Goal: Ask a question: Seek information or help from site administrators or community

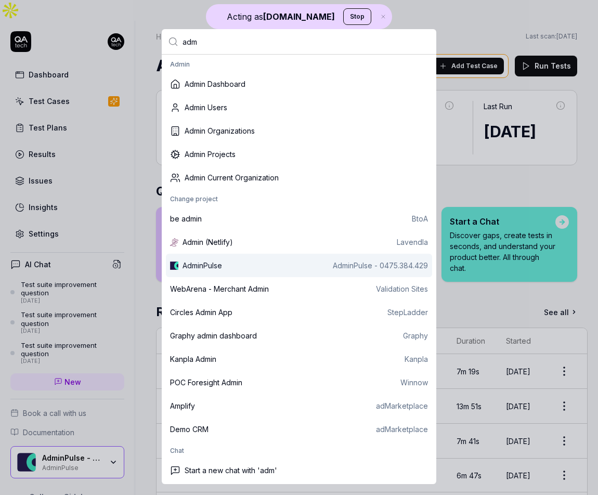
type input "adm"
click at [213, 260] on div "AdminPulse" at bounding box center [203, 265] width 40 height 11
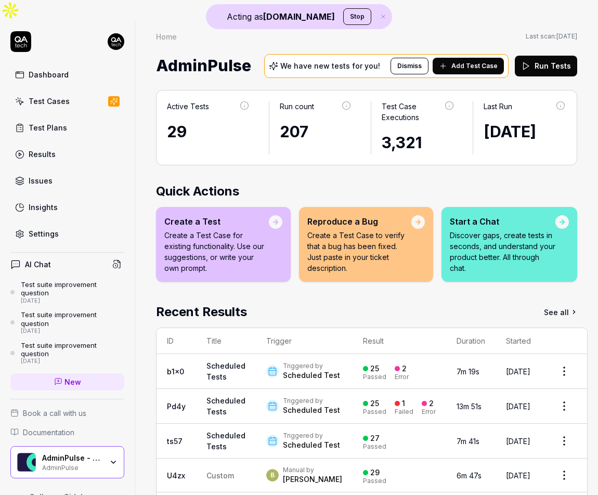
click at [372, 172] on div "Active Tests 29 Run count 207 Test Case Executions 3,321 Last Run [DATE] Quick …" at bounding box center [366, 314] width 463 height 468
click at [379, 17] on icon "button" at bounding box center [383, 17] width 9 height 6
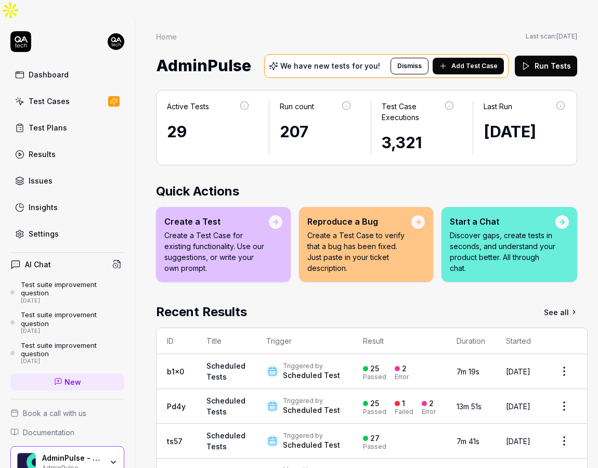
click at [53, 228] on div "Settings" at bounding box center [44, 233] width 30 height 11
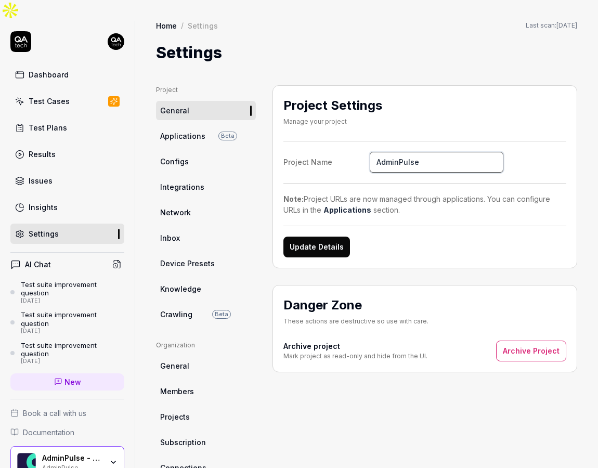
scroll to position [18, 0]
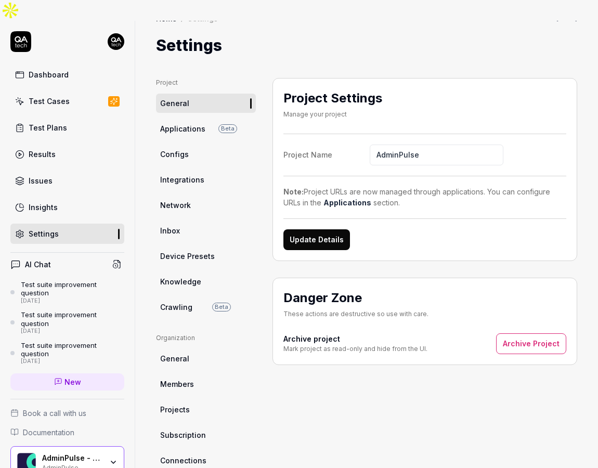
click at [74, 91] on link "Test Cases" at bounding box center [67, 101] width 114 height 20
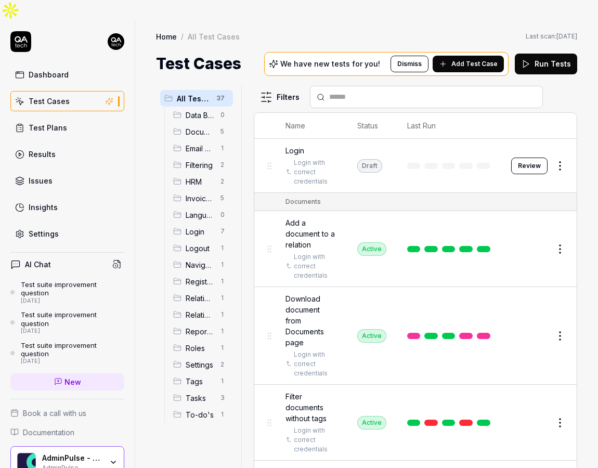
click at [470, 59] on span "Add Test Case" at bounding box center [474, 63] width 46 height 9
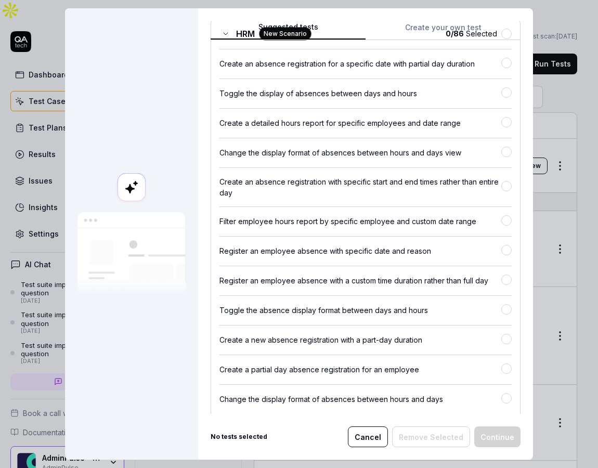
scroll to position [3307, 0]
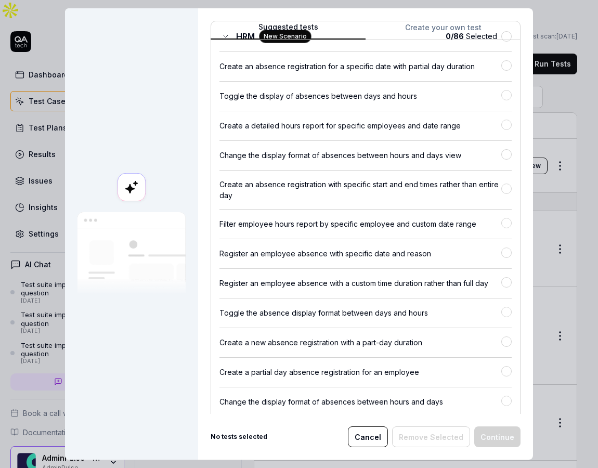
click at [425, 23] on button "Create your own test" at bounding box center [443, 30] width 155 height 19
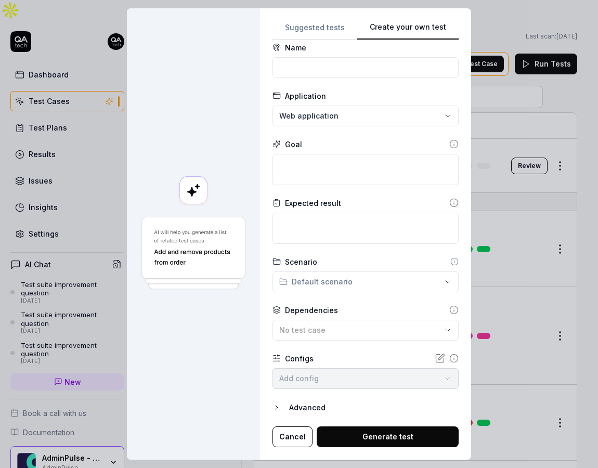
scroll to position [10, 0]
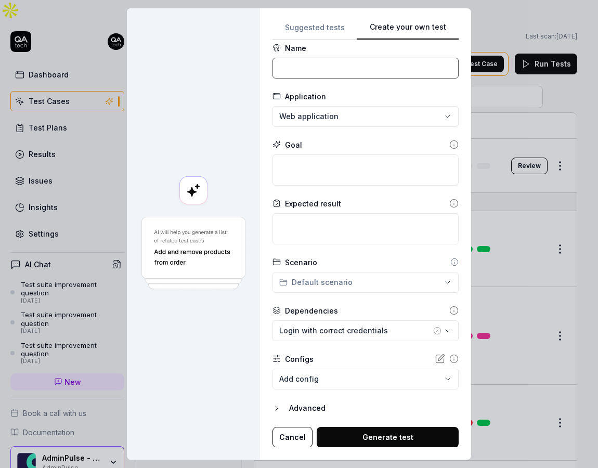
click at [317, 69] on input at bounding box center [365, 68] width 186 height 21
click at [321, 69] on input "Log into app with correct credentials" at bounding box center [365, 68] width 186 height 21
type input "Log into app with correct credentials"
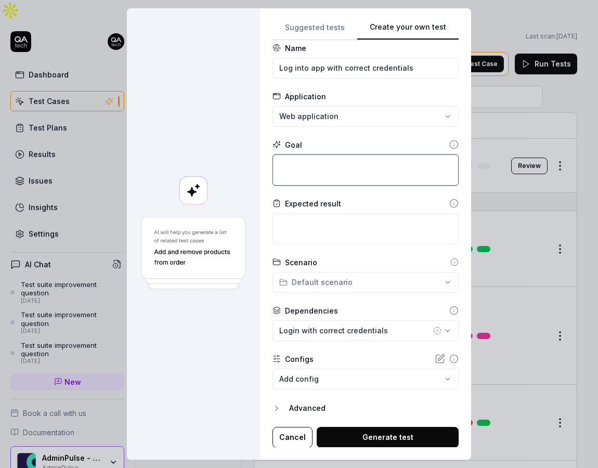
click at [334, 166] on textarea at bounding box center [365, 169] width 186 height 31
paste textarea "Log into app with correct credentials"
type textarea "*"
type textarea "Log into app with correct credentials"
click at [354, 386] on body "Dashboard Test Cases Test Plans Results Issues Insights Settings AI Chat Test s…" at bounding box center [299, 244] width 598 height 489
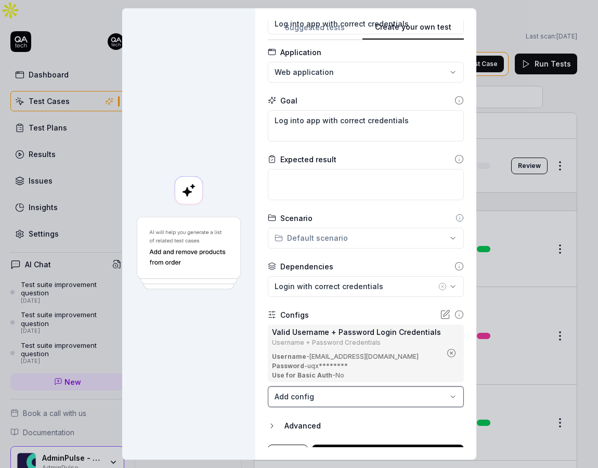
scroll to position [72, 0]
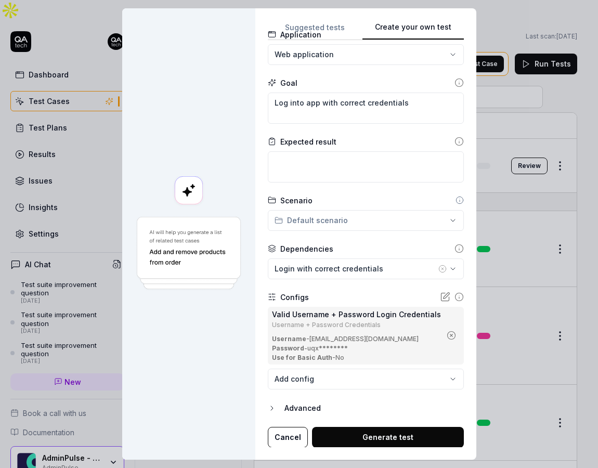
type textarea "*"
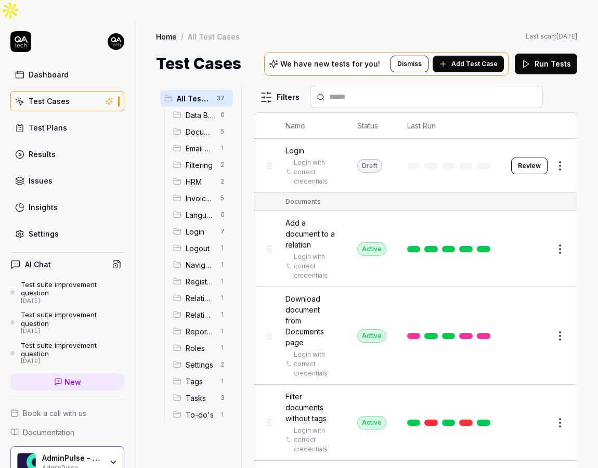
click at [340, 92] on input "text" at bounding box center [432, 97] width 207 height 11
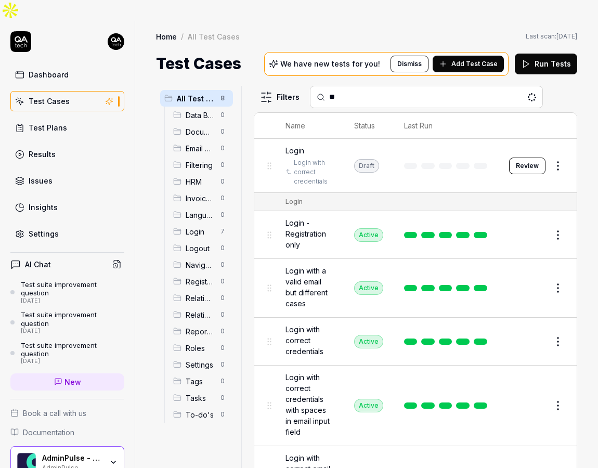
type input "*"
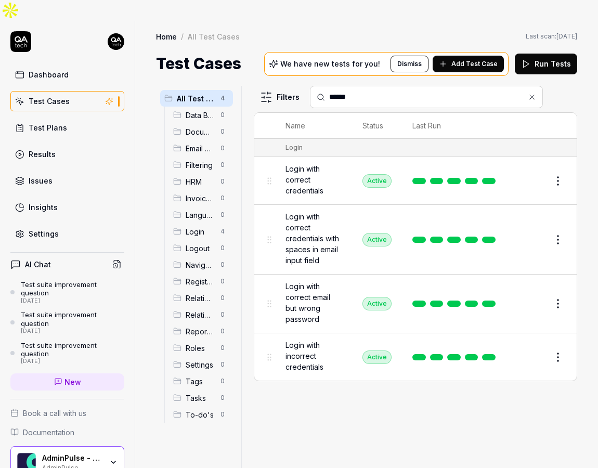
type input "******"
click at [522, 173] on button "Edit" at bounding box center [532, 181] width 25 height 17
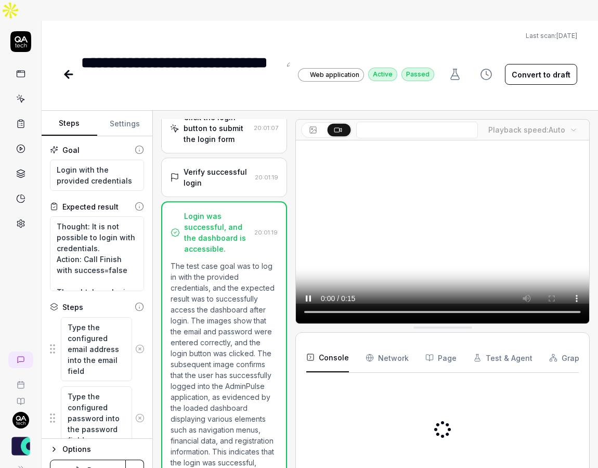
scroll to position [205, 0]
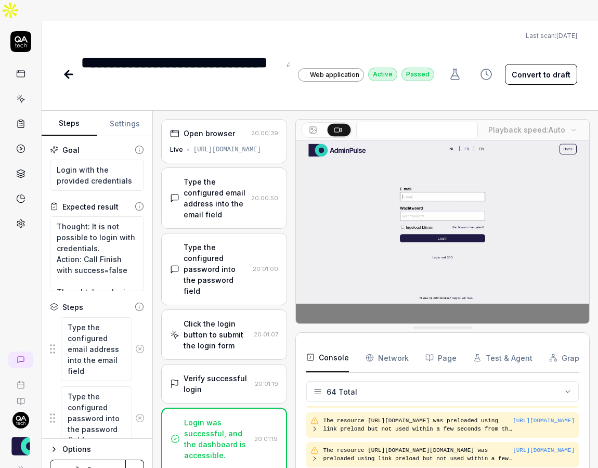
click at [210, 120] on div "Open browser 20:00:39 Live [URL][DOMAIN_NAME]" at bounding box center [224, 141] width 126 height 44
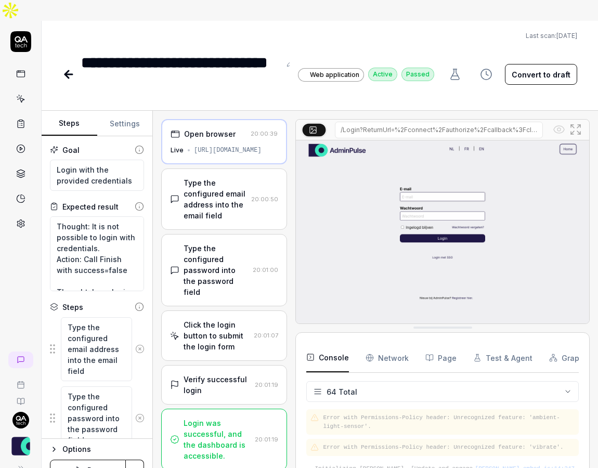
scroll to position [1778, 0]
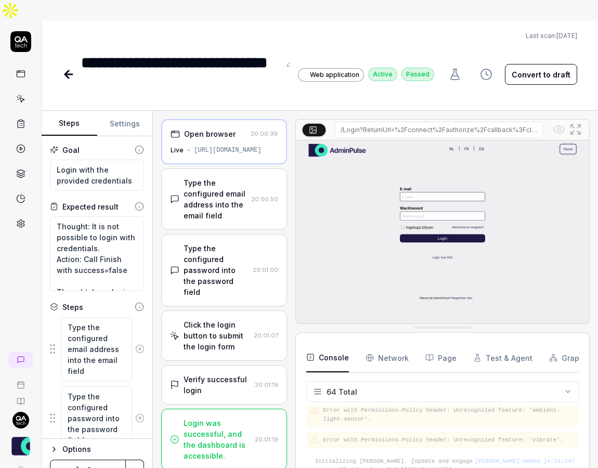
click at [218, 177] on div "Type the configured email address into the email field" at bounding box center [215, 199] width 63 height 44
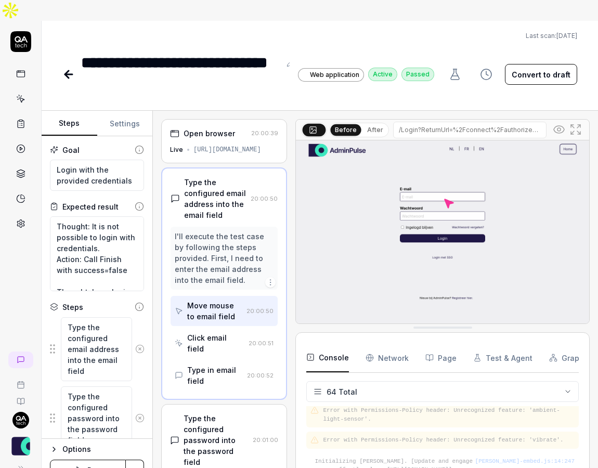
click at [204, 231] on div "I'll execute the test case by following the steps provided. First, I need to en…" at bounding box center [224, 258] width 99 height 55
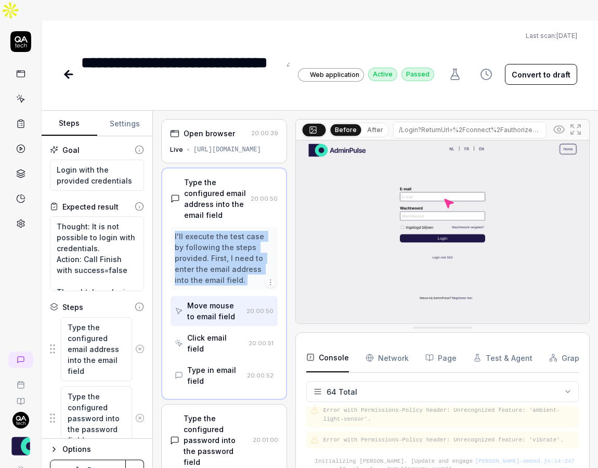
click at [204, 231] on div "I'll execute the test case by following the steps provided. First, I need to en…" at bounding box center [224, 258] width 99 height 55
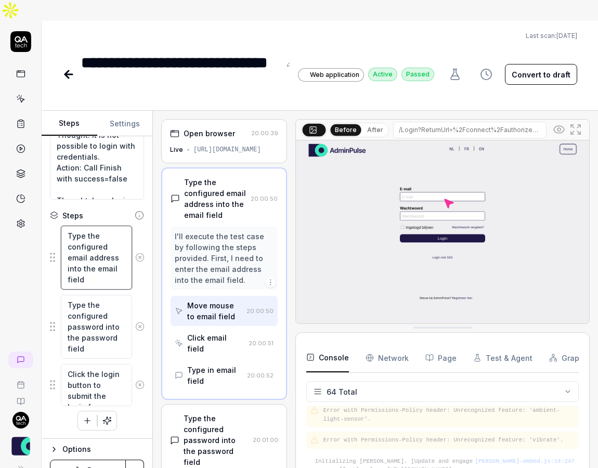
click at [90, 257] on textarea "Type the configured email address into the email field" at bounding box center [96, 258] width 71 height 64
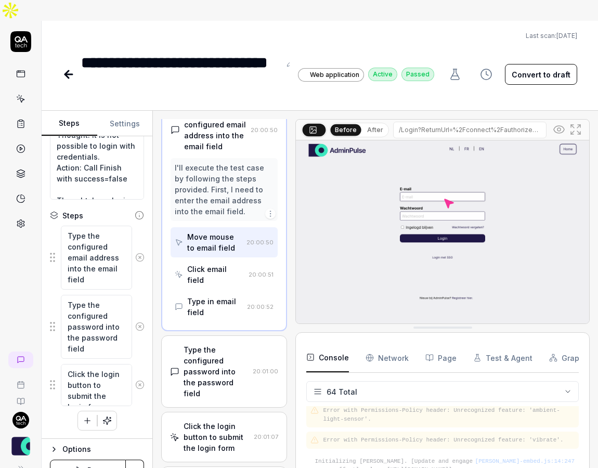
click at [214, 344] on div "Type the configured password into the password field" at bounding box center [216, 371] width 65 height 55
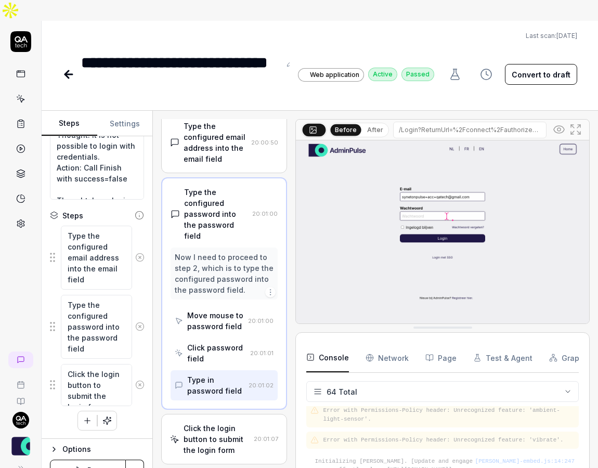
scroll to position [138, 0]
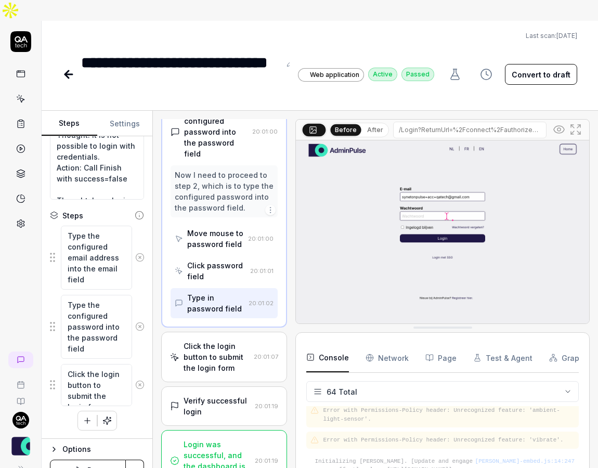
click at [557, 126] on icon at bounding box center [559, 129] width 10 height 7
click at [208, 341] on div "Click the login button to submit the login form" at bounding box center [217, 357] width 66 height 33
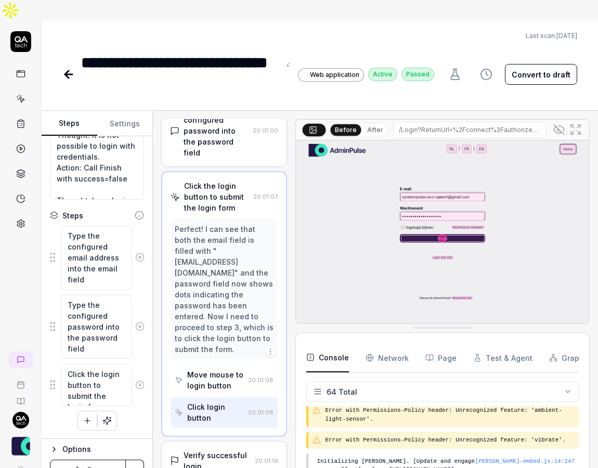
click at [216, 441] on div "Verify successful login 20:01:19" at bounding box center [224, 461] width 126 height 40
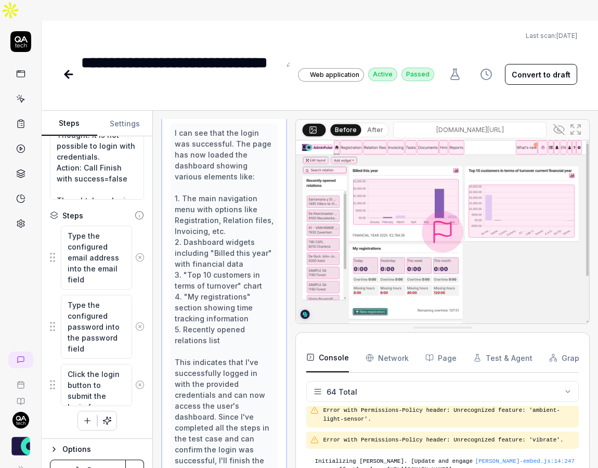
scroll to position [281, 0]
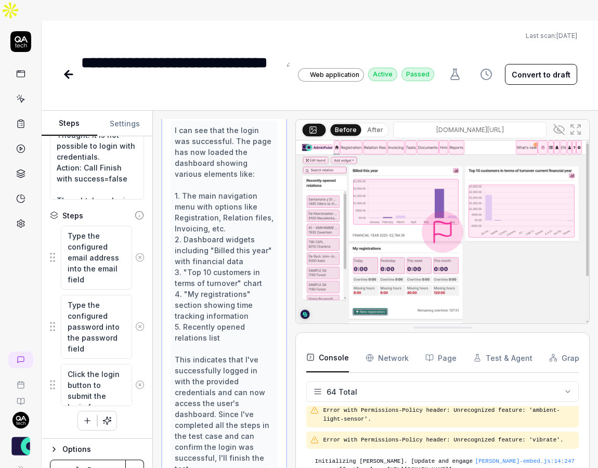
click at [558, 123] on icon at bounding box center [559, 129] width 12 height 12
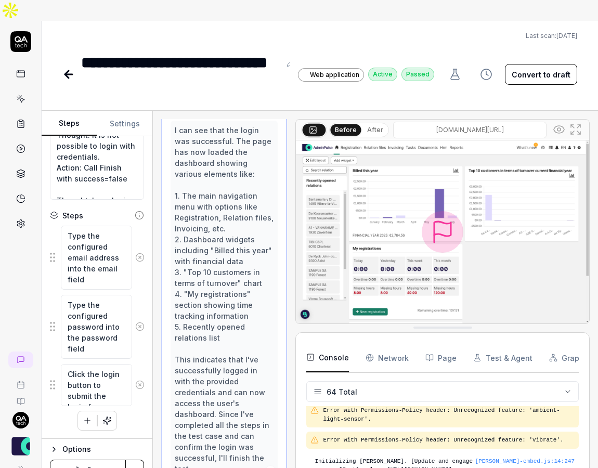
click at [558, 123] on icon at bounding box center [559, 129] width 12 height 12
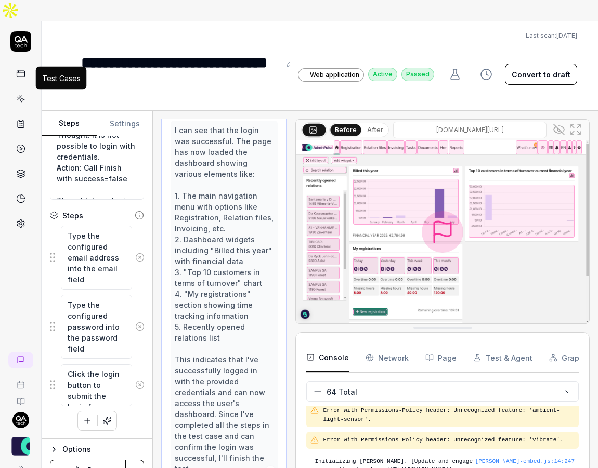
click at [20, 94] on icon at bounding box center [20, 98] width 9 height 9
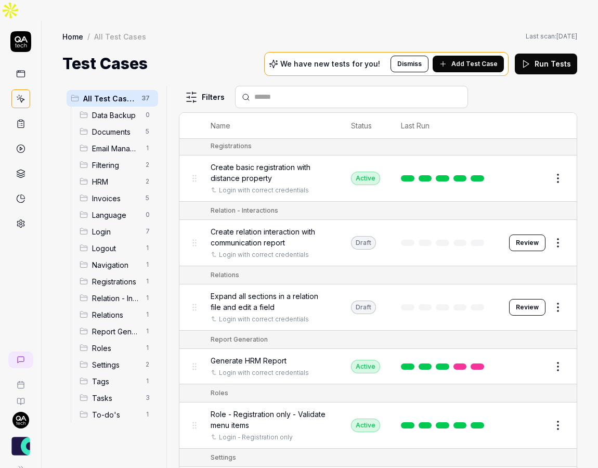
scroll to position [1186, 0]
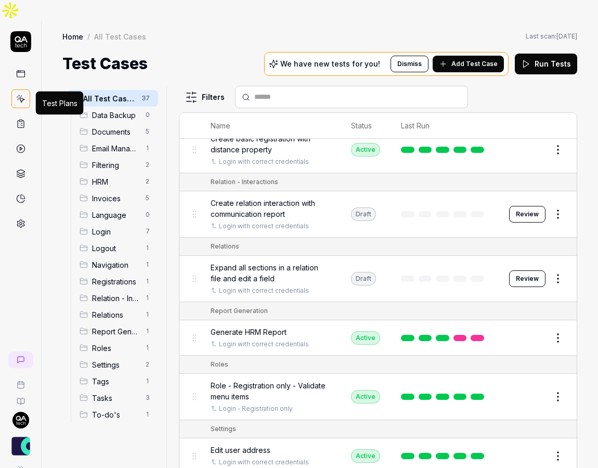
click at [20, 120] on rect at bounding box center [20, 121] width 3 height 2
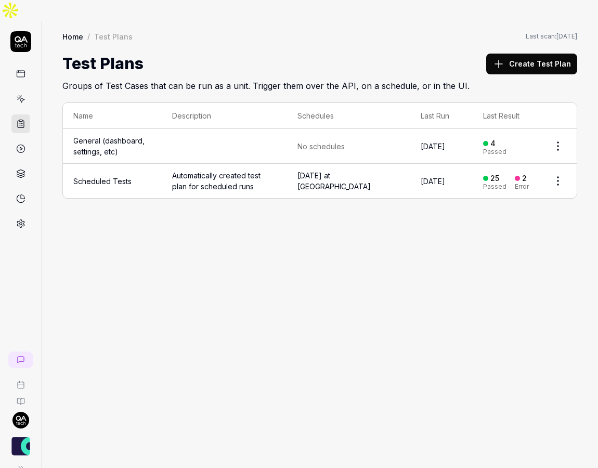
click at [25, 139] on link at bounding box center [20, 148] width 19 height 19
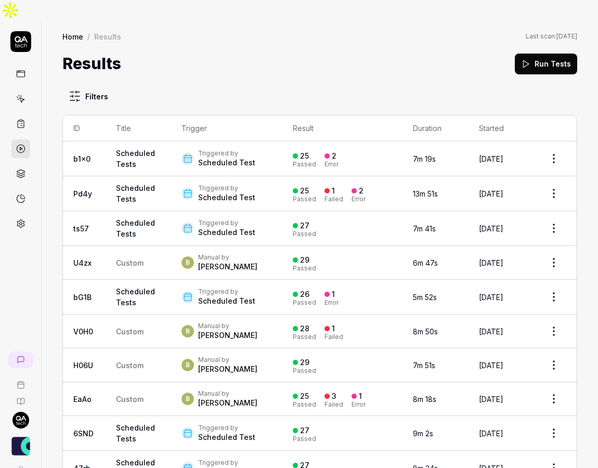
click at [103, 176] on td "Pd4y" at bounding box center [84, 193] width 43 height 35
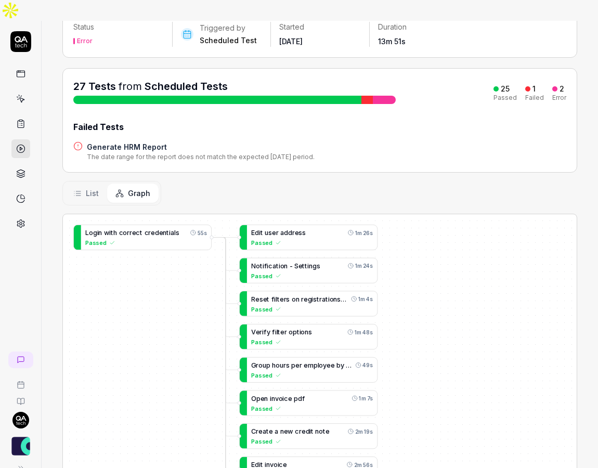
scroll to position [81, 0]
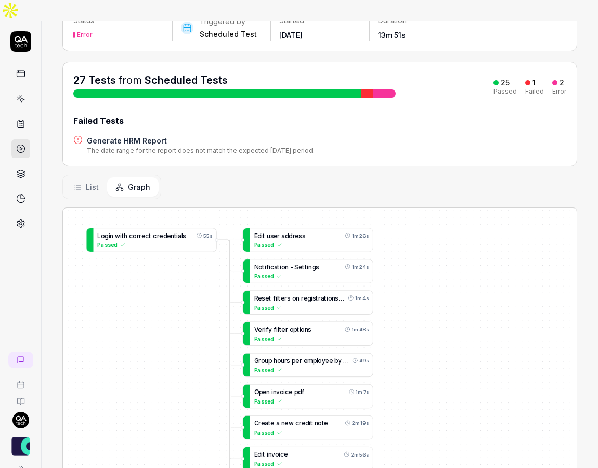
click at [91, 181] on span "List" at bounding box center [92, 186] width 13 height 11
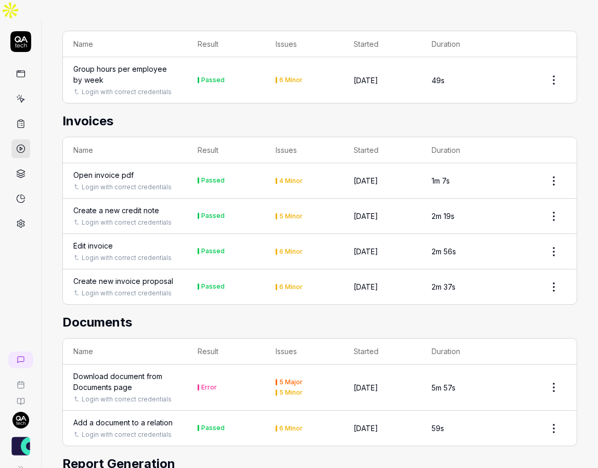
scroll to position [881, 0]
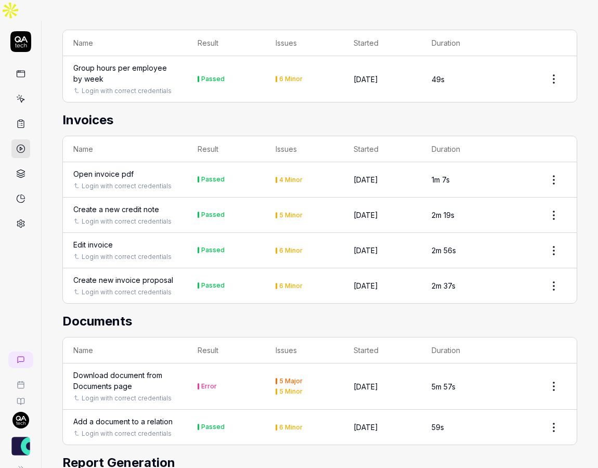
click at [88, 239] on div "Edit invoice" at bounding box center [93, 244] width 40 height 11
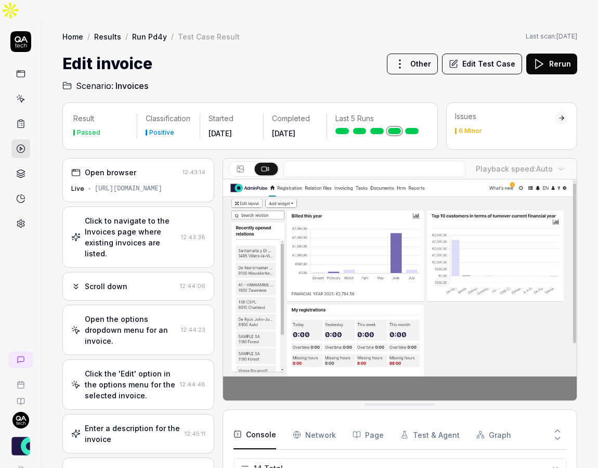
click at [143, 159] on div "Open browser 12:43:14 Live [URL][DOMAIN_NAME]" at bounding box center [138, 180] width 152 height 44
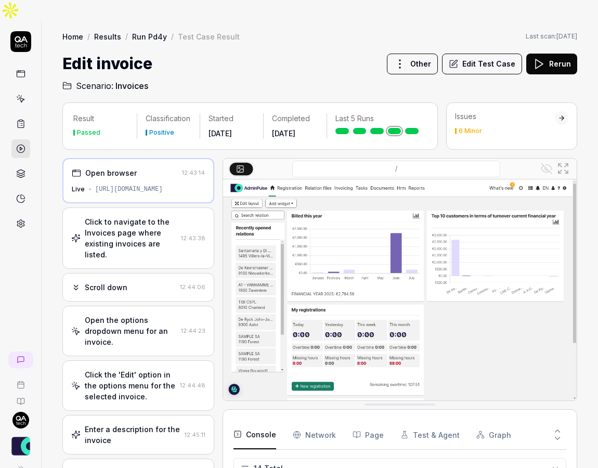
click at [128, 216] on div "Click to navigate to the Invoices page where existing invoices are listed." at bounding box center [131, 238] width 92 height 44
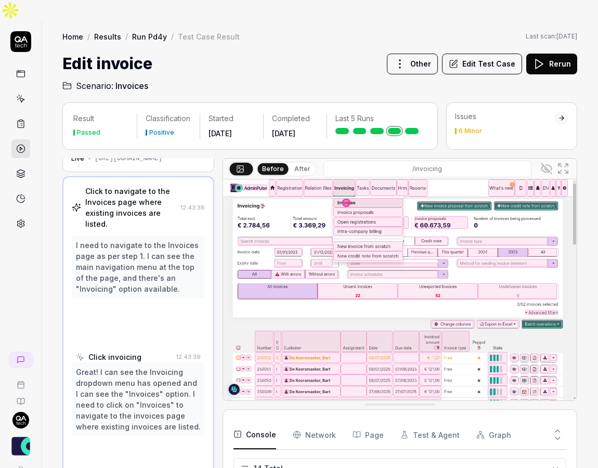
scroll to position [31, 0]
click at [549, 162] on icon at bounding box center [546, 168] width 12 height 12
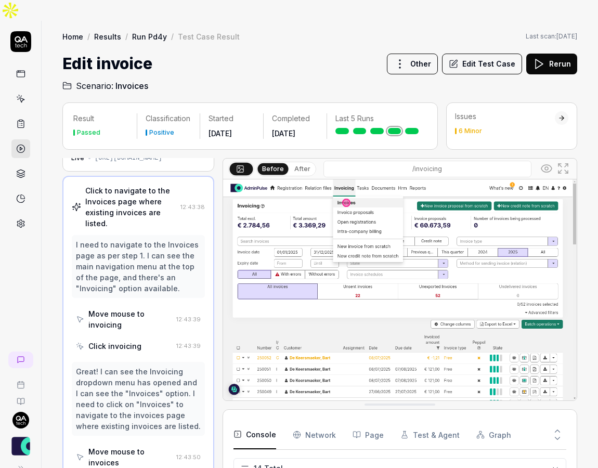
click at [549, 162] on icon at bounding box center [546, 168] width 12 height 12
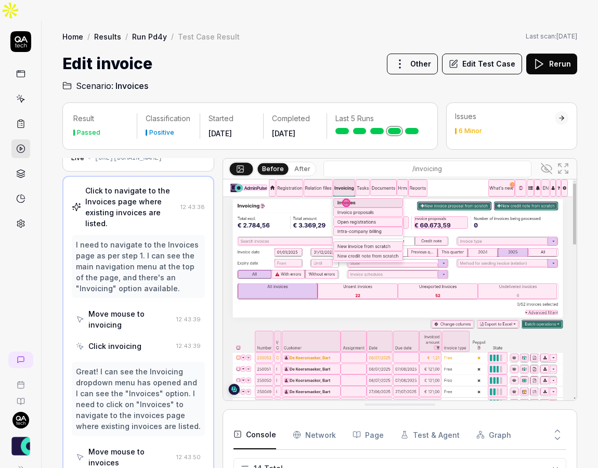
click at [549, 162] on icon at bounding box center [546, 168] width 12 height 12
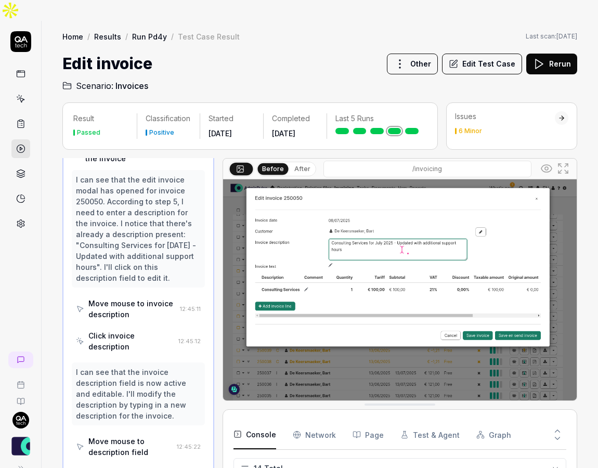
scroll to position [271, 0]
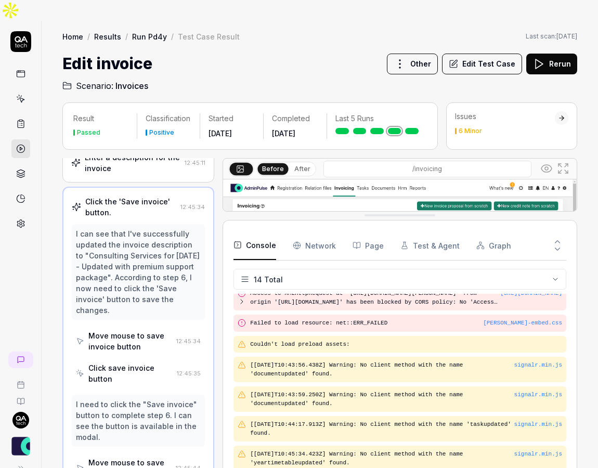
drag, startPoint x: 374, startPoint y: 386, endPoint x: 367, endPoint y: 196, distance: 189.9
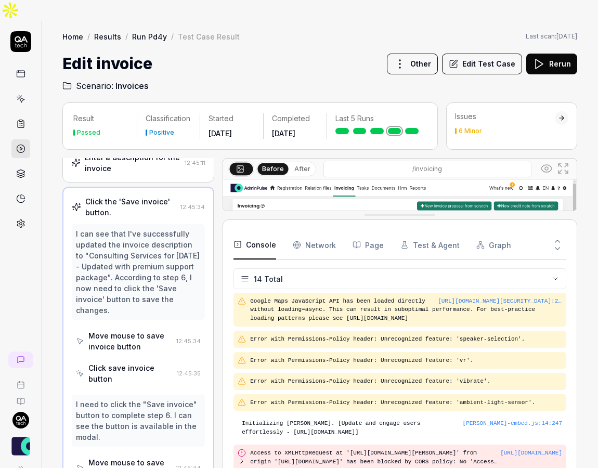
scroll to position [0, 0]
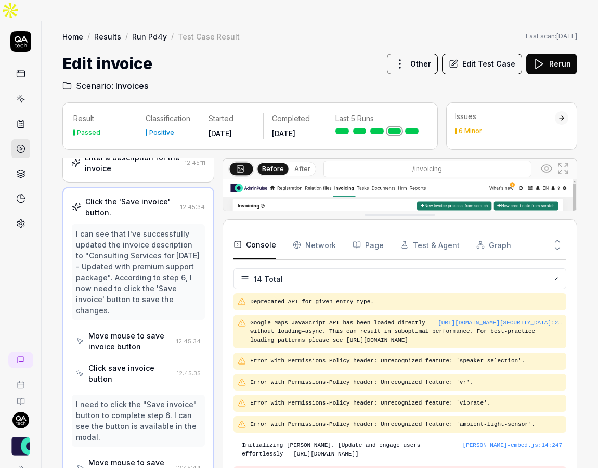
click at [324, 230] on Requests "Network" at bounding box center [314, 244] width 43 height 29
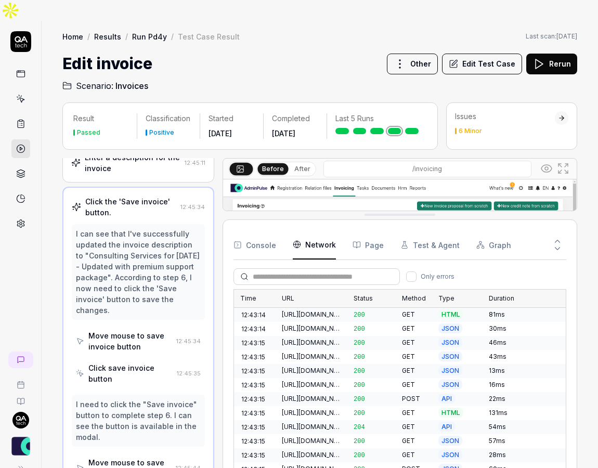
click at [372, 230] on button "Page" at bounding box center [368, 244] width 31 height 29
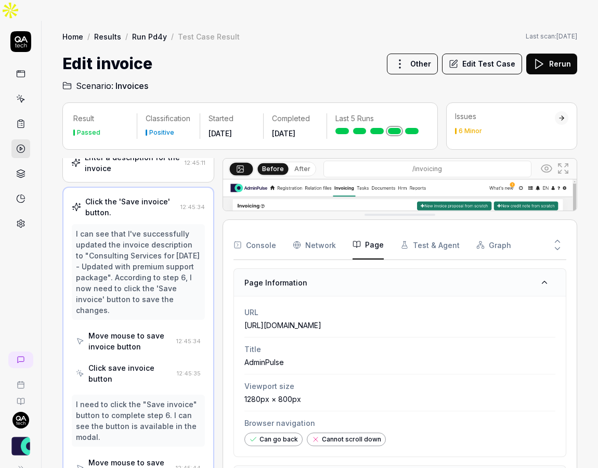
click at [420, 230] on button "Test & Agent" at bounding box center [429, 244] width 59 height 29
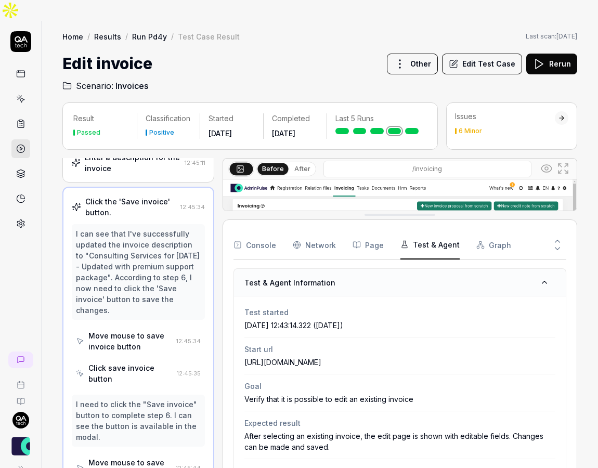
click at [480, 230] on button "Graph" at bounding box center [493, 244] width 35 height 29
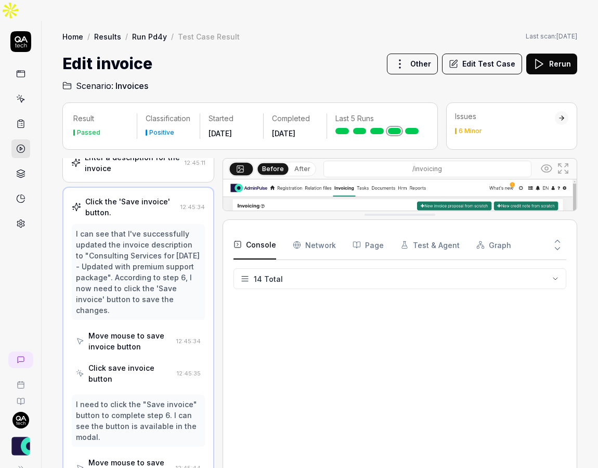
click at [242, 230] on button "Console" at bounding box center [254, 244] width 43 height 29
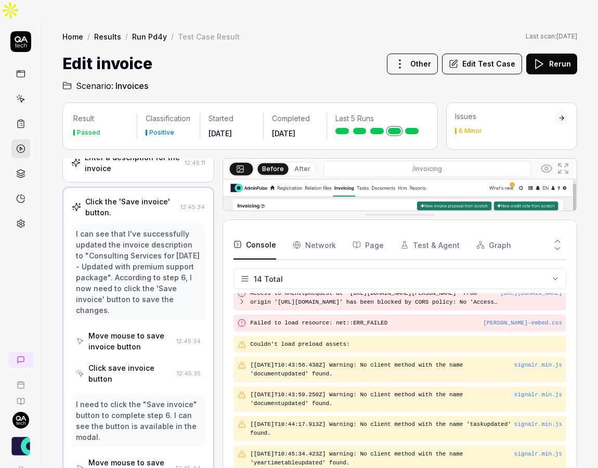
scroll to position [347, 0]
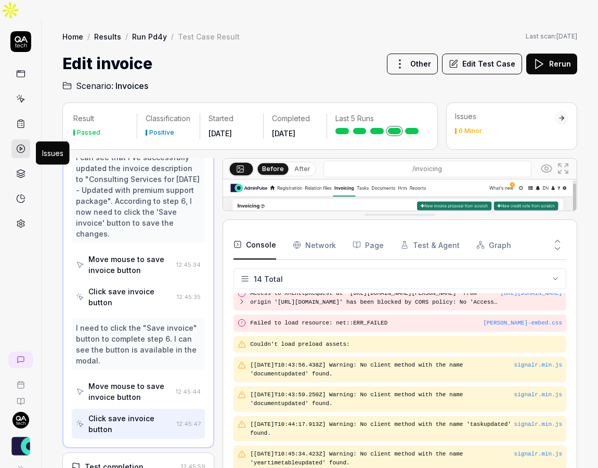
click at [22, 176] on icon at bounding box center [21, 177] width 8 height 2
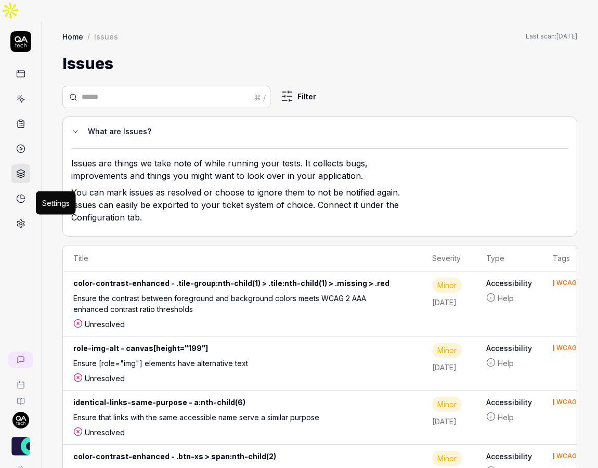
click at [23, 220] on icon at bounding box center [20, 224] width 7 height 8
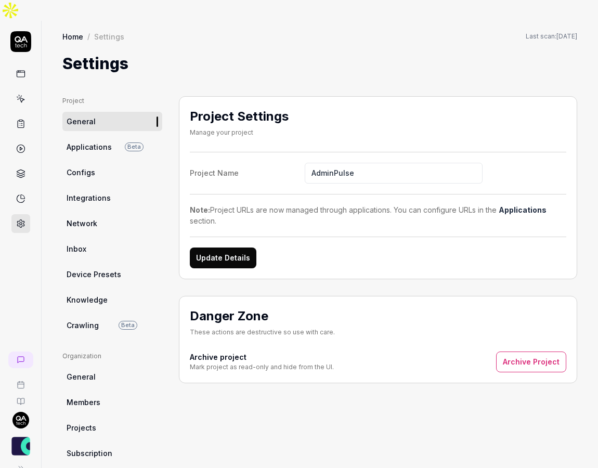
click at [106, 192] on span "Integrations" at bounding box center [89, 197] width 44 height 11
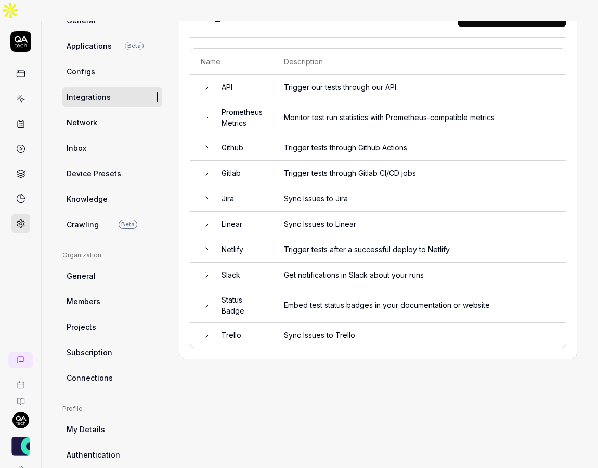
scroll to position [102, 0]
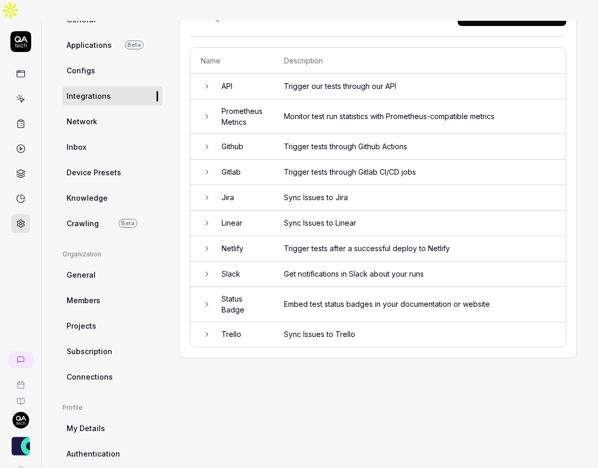
click at [23, 64] on link at bounding box center [20, 73] width 19 height 19
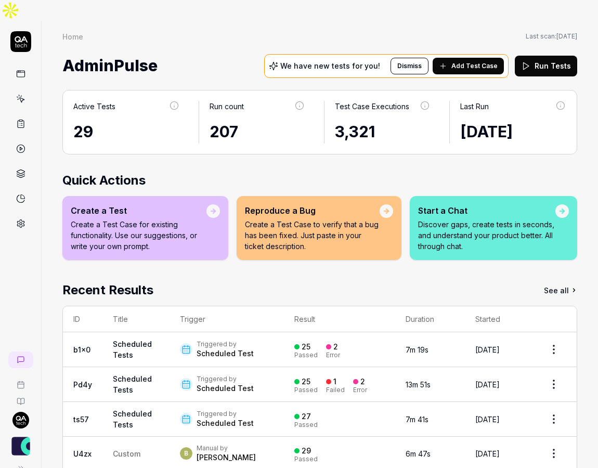
scroll to position [24, 0]
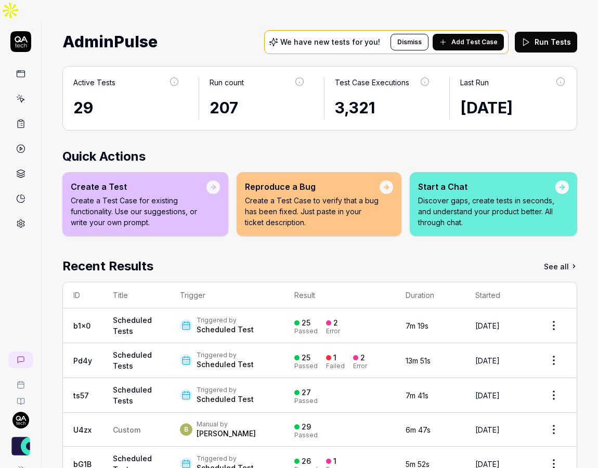
click at [472, 195] on p "Discover gaps, create tests in seconds, and understand your product better. All…" at bounding box center [486, 211] width 137 height 33
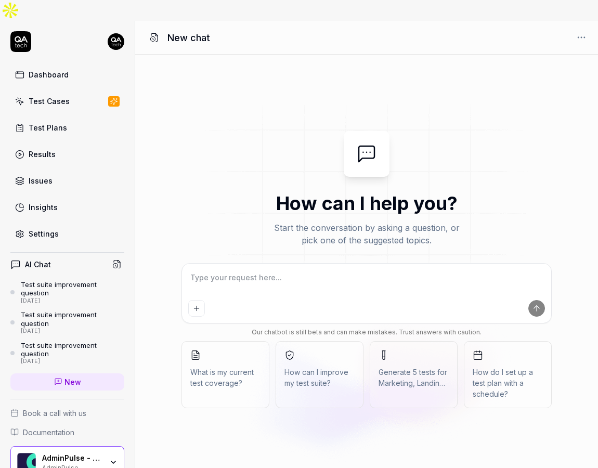
click at [324, 342] on button "How can I improve my test suite?" at bounding box center [320, 374] width 88 height 67
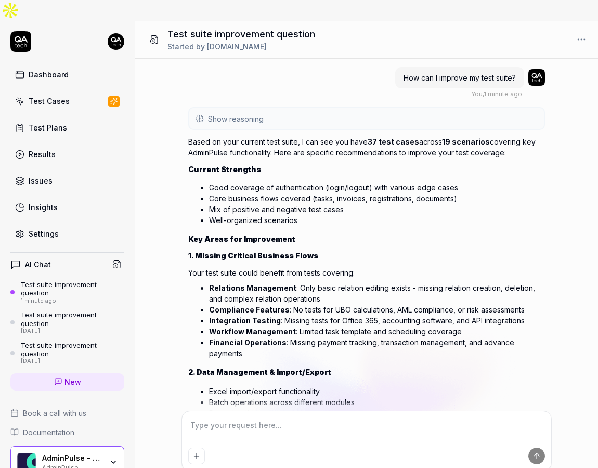
scroll to position [325, 0]
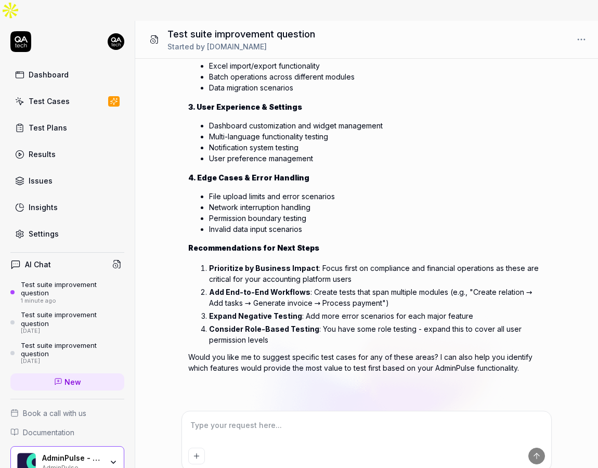
type textarea "*"
click at [59, 64] on link "Dashboard" at bounding box center [67, 74] width 114 height 20
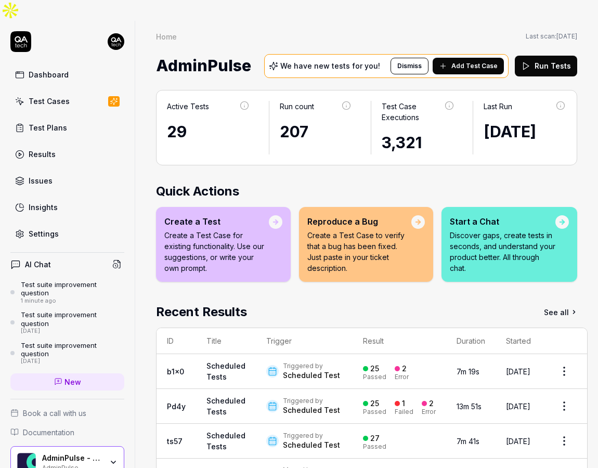
click at [68, 91] on link "Test Cases" at bounding box center [67, 101] width 114 height 20
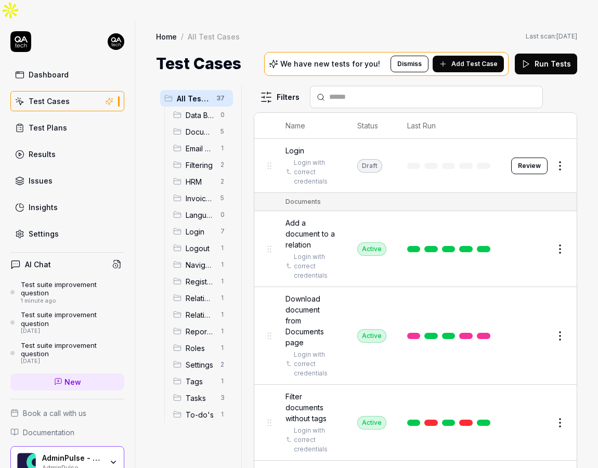
click at [69, 118] on link "Test Plans" at bounding box center [67, 128] width 114 height 20
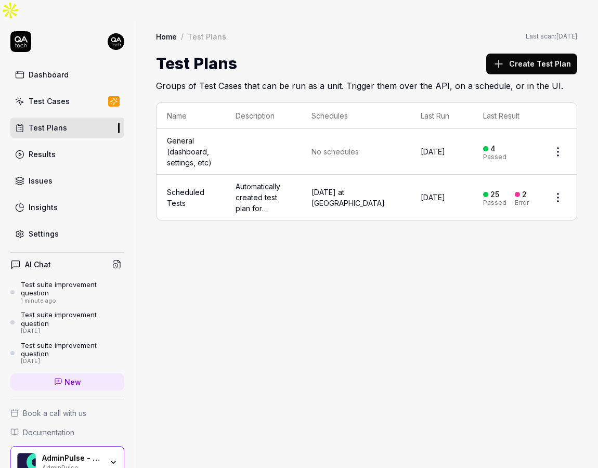
click at [68, 91] on link "Test Cases" at bounding box center [67, 101] width 114 height 20
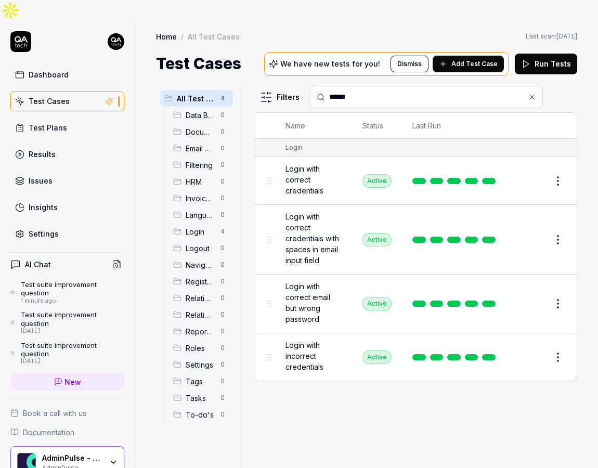
type input "******"
click at [529, 173] on button "Edit" at bounding box center [532, 181] width 25 height 17
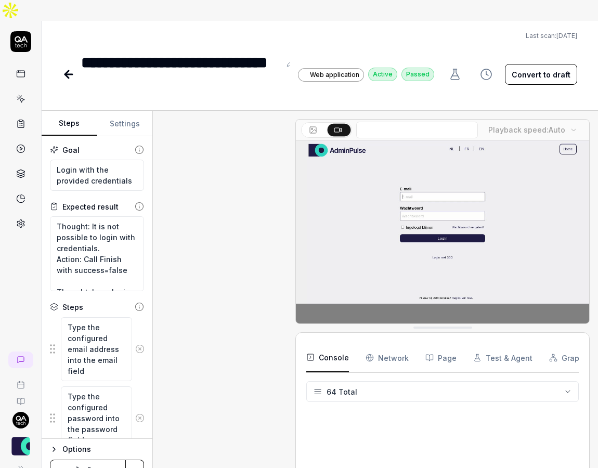
scroll to position [205, 0]
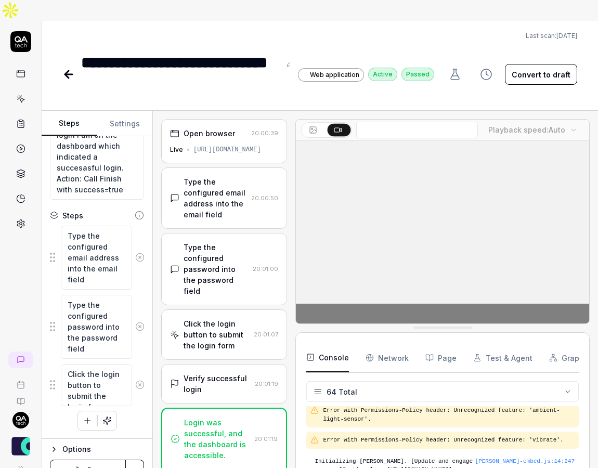
click at [238, 192] on div "Type the configured email address into the email field" at bounding box center [215, 198] width 63 height 44
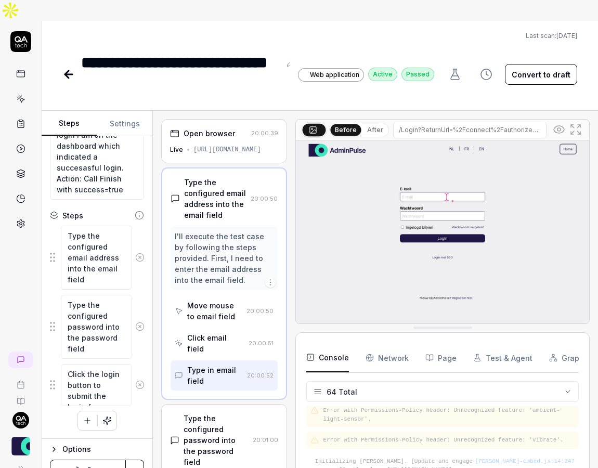
click at [27, 64] on link at bounding box center [20, 73] width 19 height 19
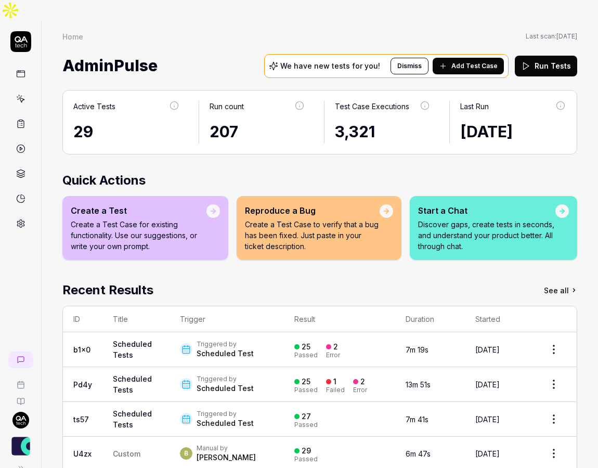
click at [471, 58] on button "Add Test Case" at bounding box center [468, 66] width 71 height 17
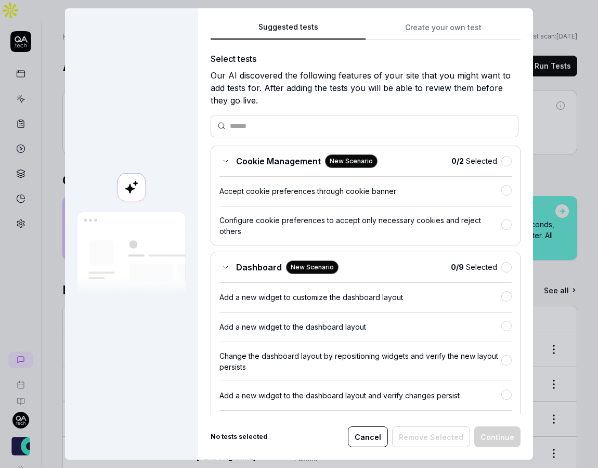
click at [434, 23] on button "Create your own test" at bounding box center [443, 30] width 155 height 19
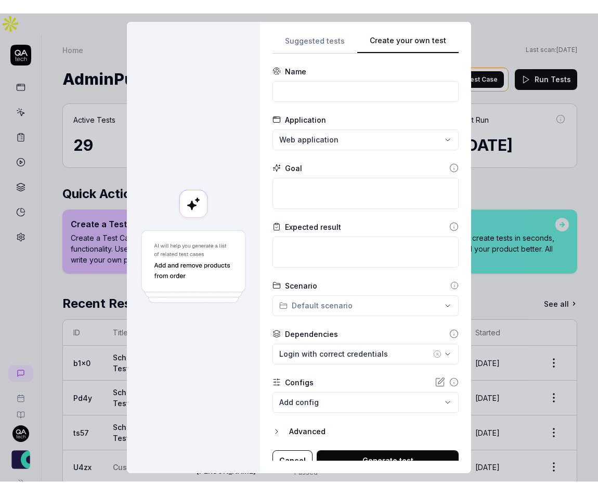
scroll to position [10, 0]
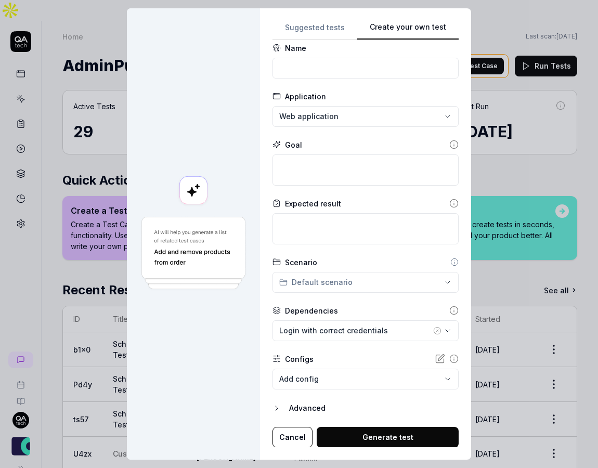
click at [295, 436] on button "Cancel" at bounding box center [292, 437] width 40 height 21
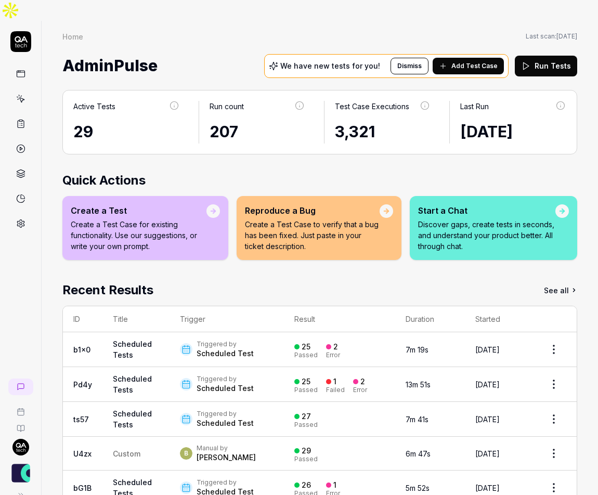
click at [491, 204] on div "Start a Chat" at bounding box center [486, 210] width 137 height 12
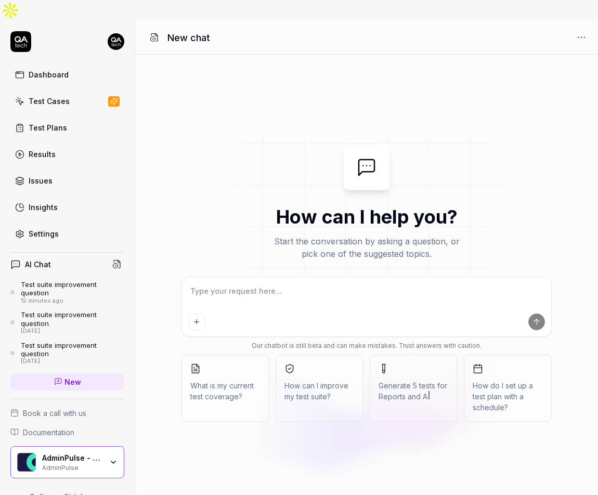
type textarea "*"
type textarea "c"
type textarea "*"
type textarea "ca"
type textarea "*"
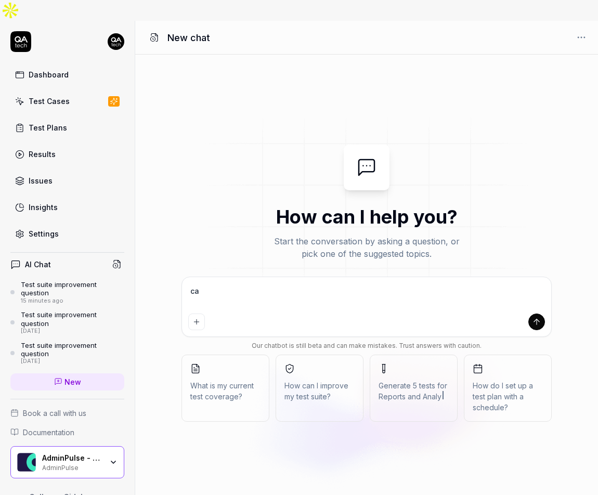
type textarea "can"
type textarea "*"
type textarea "can"
type textarea "*"
type textarea "can y"
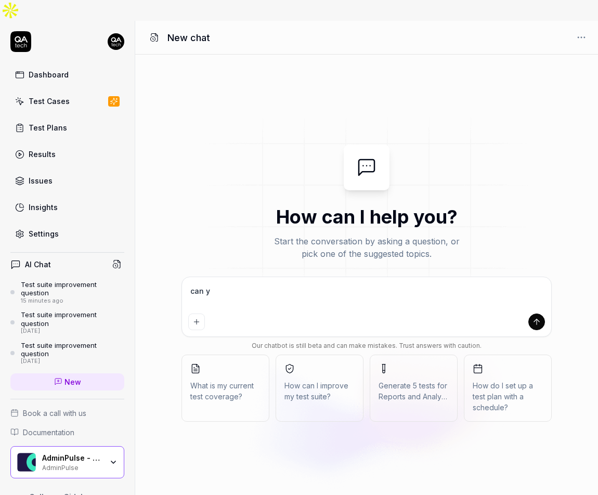
type textarea "*"
type textarea "can yo"
type textarea "*"
type textarea "can you"
type textarea "*"
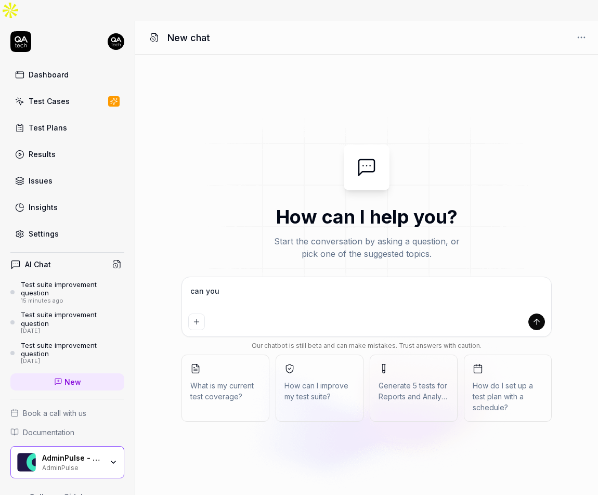
type textarea "can you"
type textarea "*"
type textarea "can you t"
type textarea "*"
type textarea "can you te"
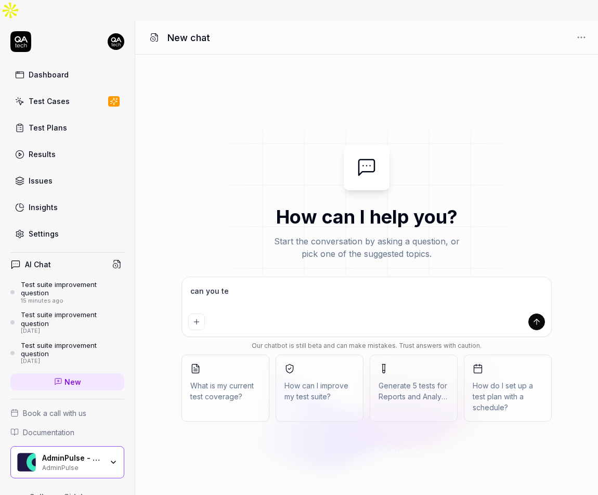
type textarea "*"
type textarea "can you [PERSON_NAME]"
type textarea "*"
type textarea "can you test"
type textarea "*"
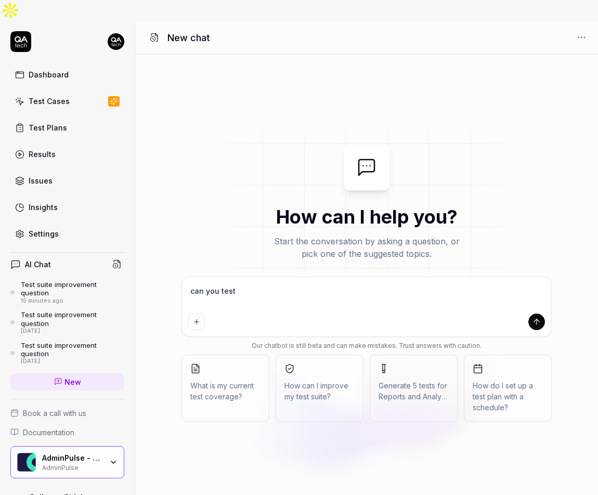
type textarea "can you test"
type textarea "*"
type textarea "can you test e"
type textarea "*"
type textarea "can you test en"
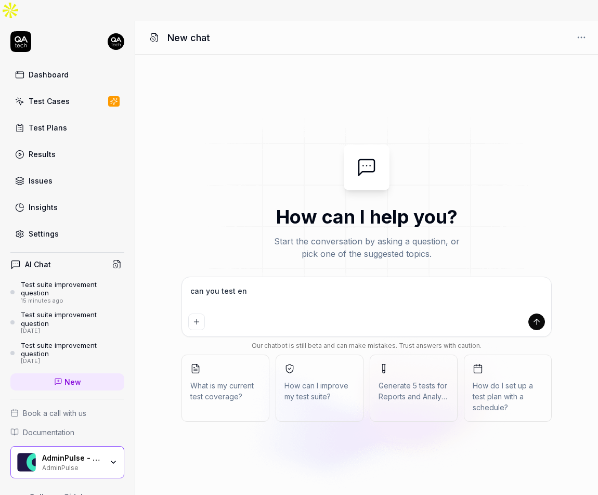
type textarea "*"
type textarea "can you test end"
type textarea "*"
type textarea "can you test end"
type textarea "*"
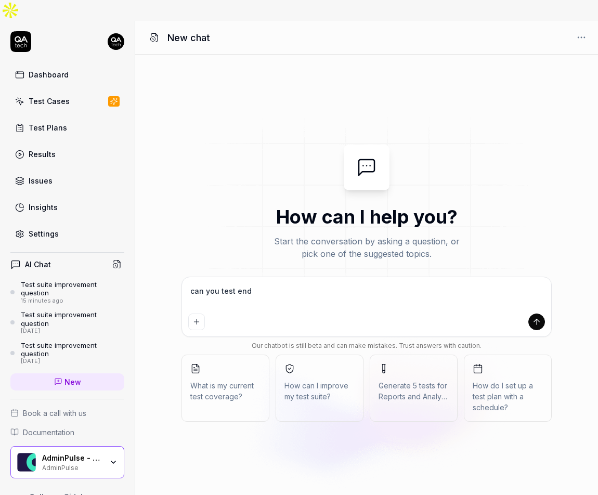
type textarea "can you test end p"
type textarea "*"
type textarea "can you test end po"
type textarea "*"
type textarea "can you test end poi"
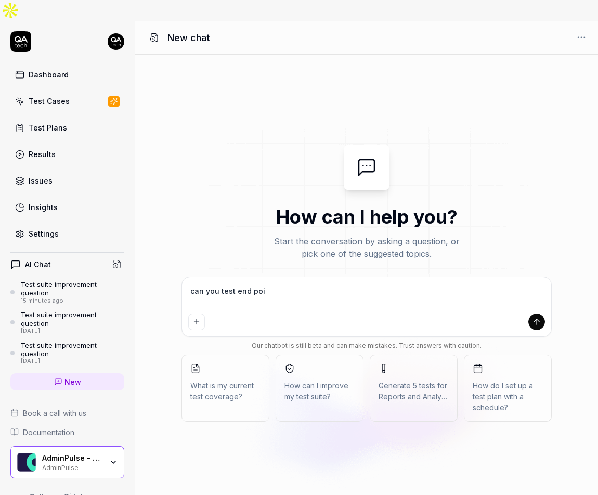
type textarea "*"
type textarea "can you test end poin"
type textarea "*"
type textarea "can you test end point"
type textarea "*"
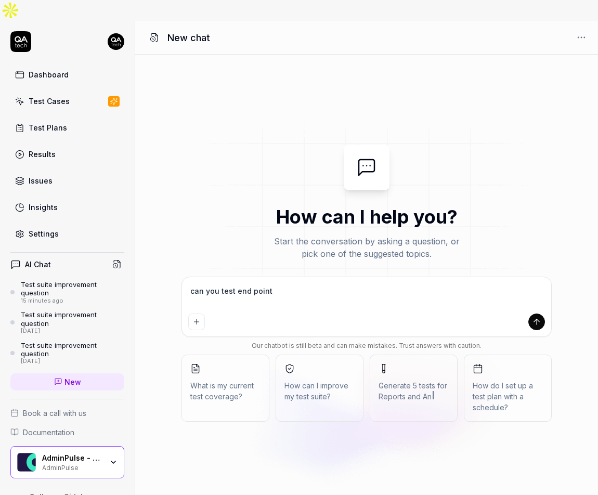
type textarea "can you test end points"
type textarea "*"
type textarea "can you test end points?"
type textarea "*"
type textarea "can you test end points?"
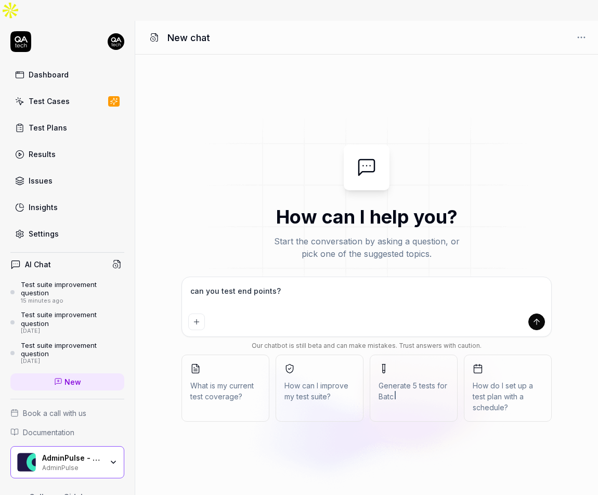
type textarea "*"
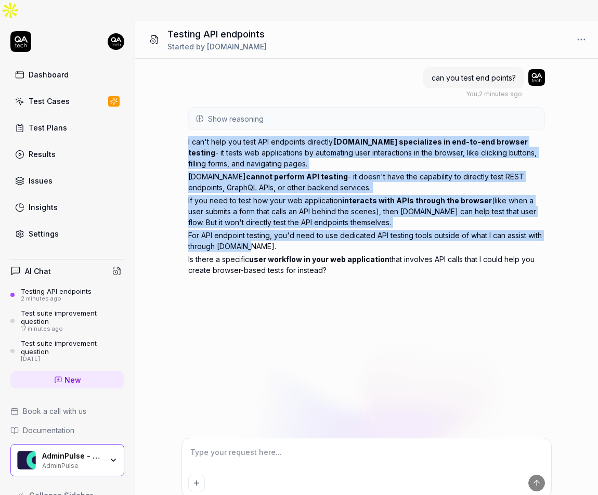
drag, startPoint x: 270, startPoint y: 225, endPoint x: 182, endPoint y: 123, distance: 135.0
click at [182, 123] on div "can you test end points? You , 2 minutes ago Show reasoning The user is asking …" at bounding box center [366, 248] width 463 height 379
copy div "I can't help you test API endpoints directly. [DOMAIN_NAME] specializes in end-…"
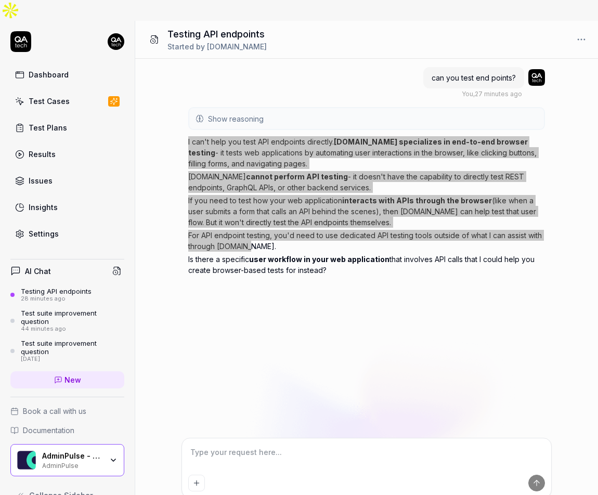
type textarea "*"
